Goal: Task Accomplishment & Management: Manage account settings

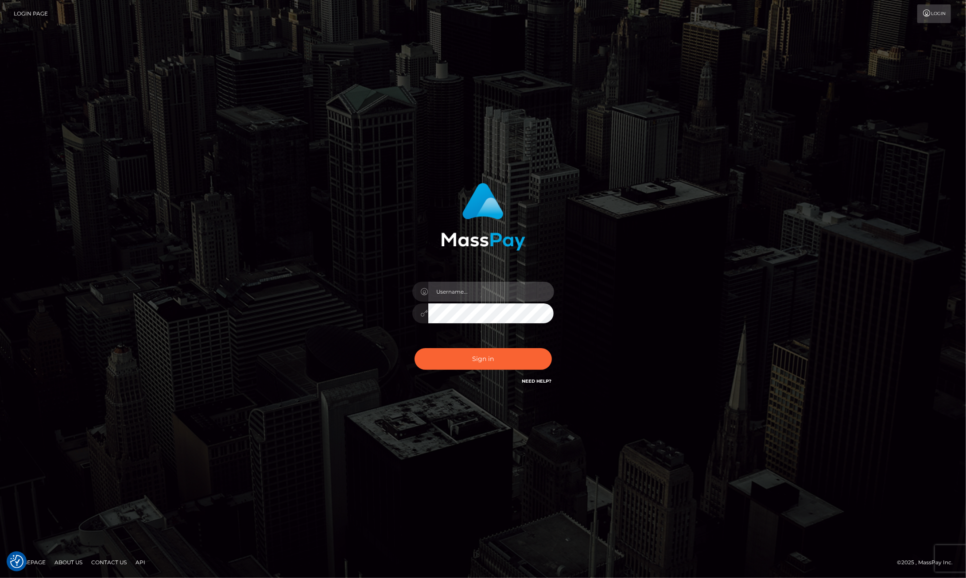
click at [450, 294] on input "text" at bounding box center [491, 292] width 126 height 20
type input "dirkpitton@hotmail.com"
click at [485, 356] on button "Sign in" at bounding box center [483, 359] width 137 height 22
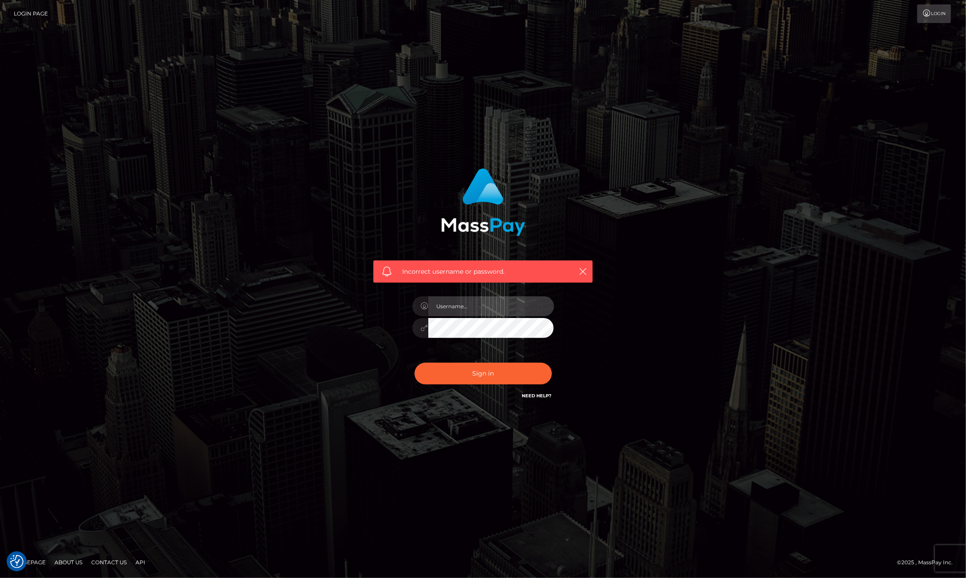
click at [476, 306] on input "text" at bounding box center [491, 306] width 126 height 20
type input "dirkpitton@hotmail.com"
click at [484, 373] on button "Sign in" at bounding box center [483, 374] width 137 height 22
click at [581, 271] on icon "button" at bounding box center [582, 271] width 9 height 9
click at [581, 269] on icon "button" at bounding box center [582, 271] width 9 height 9
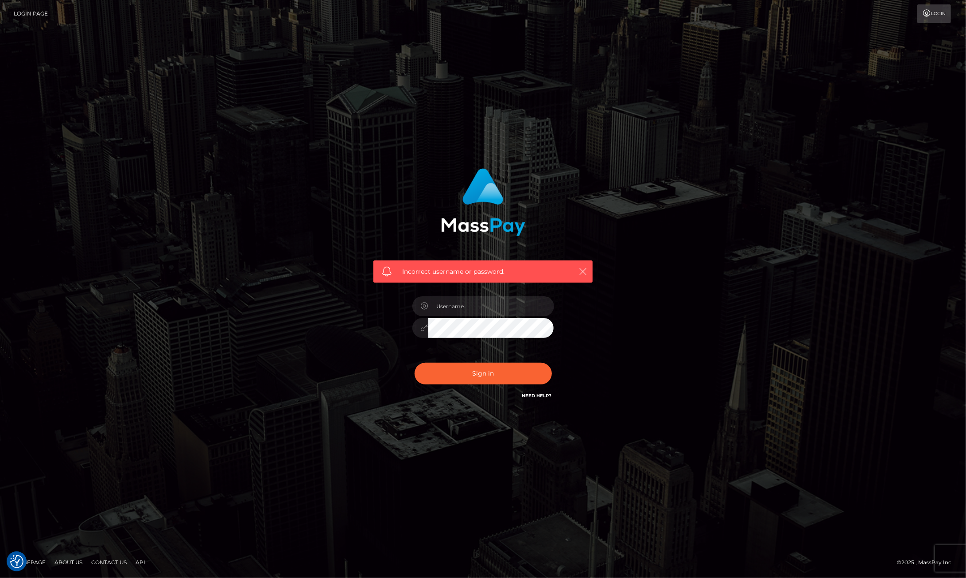
click at [583, 270] on icon "button" at bounding box center [582, 271] width 9 height 9
